Goal: Task Accomplishment & Management: Manage account settings

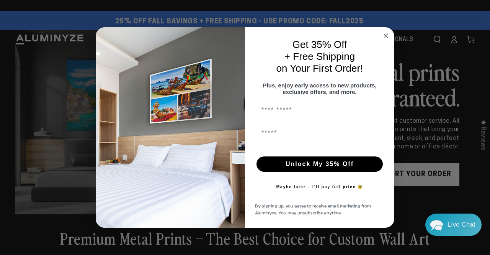
click at [387, 32] on circle "Close dialog" at bounding box center [386, 35] width 9 height 9
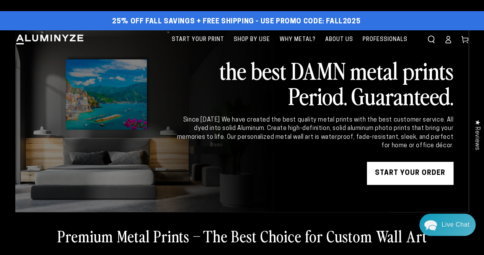
click at [448, 39] on ellipse at bounding box center [448, 37] width 3 height 3
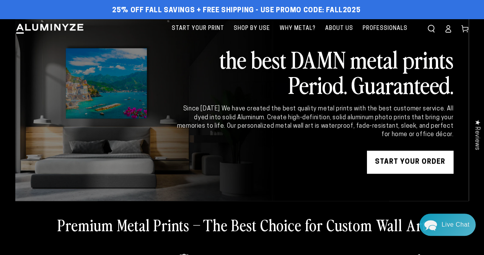
click at [447, 26] on icon at bounding box center [448, 29] width 8 height 8
